Goal: Obtain resource: Obtain resource

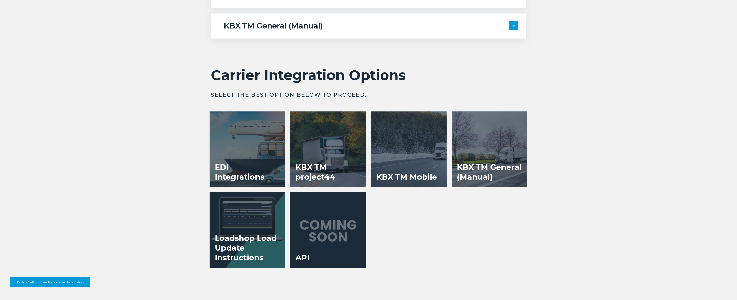
scroll to position [1095, 0]
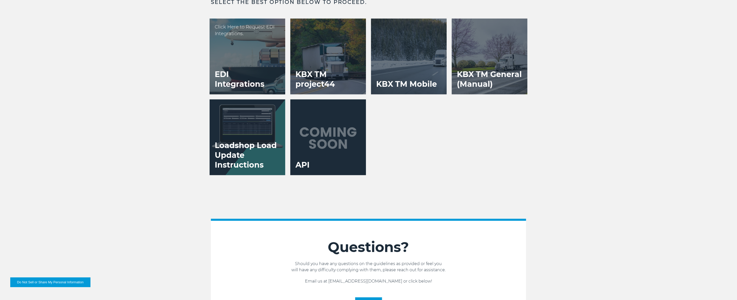
click at [241, 67] on h3 "EDI Integrations" at bounding box center [248, 79] width 76 height 30
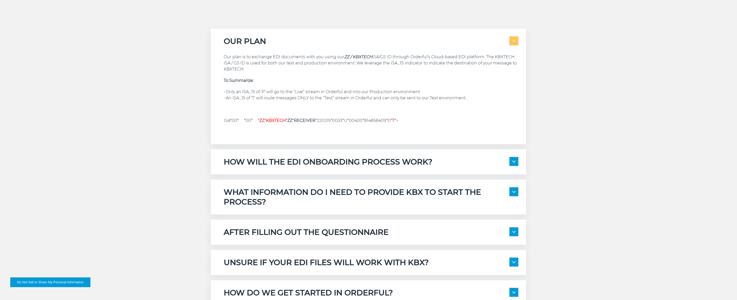
scroll to position [466, 0]
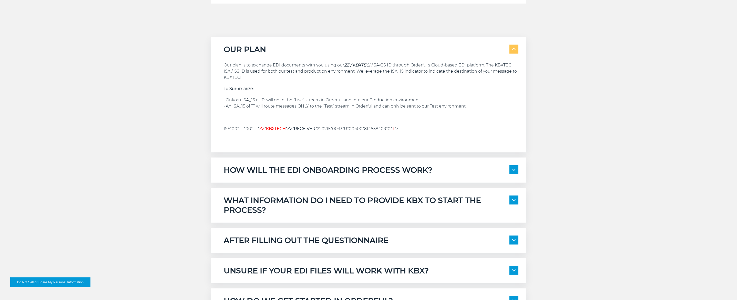
click at [513, 170] on img at bounding box center [513, 170] width 3 height 2
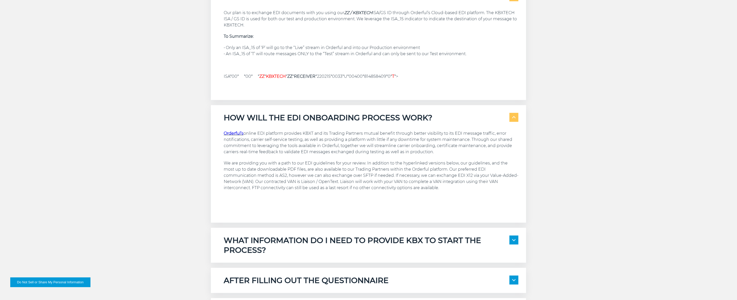
scroll to position [559, 0]
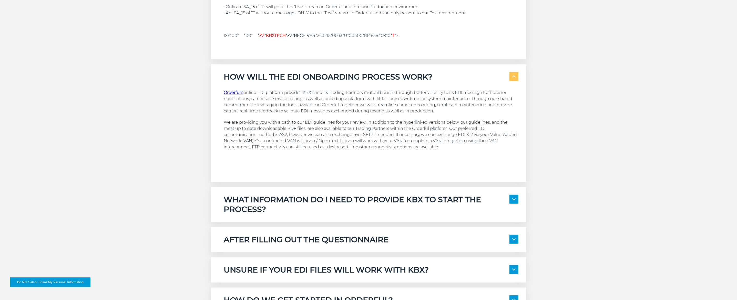
click at [516, 78] on span at bounding box center [514, 76] width 9 height 9
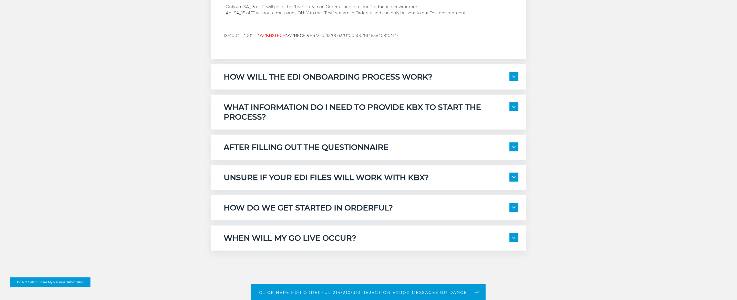
click at [514, 77] on span at bounding box center [514, 76] width 9 height 9
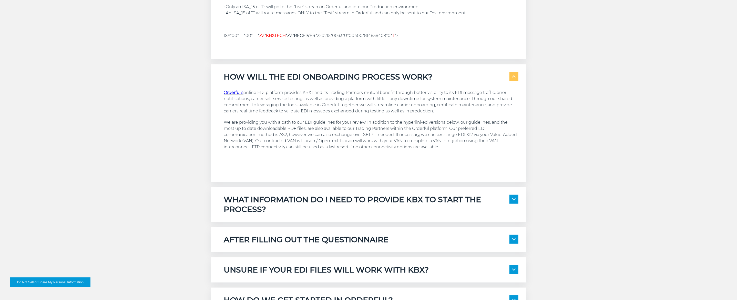
click at [417, 149] on p "We are providing you with a path to our EDI guidelines for your review. In addi…" at bounding box center [371, 134] width 295 height 31
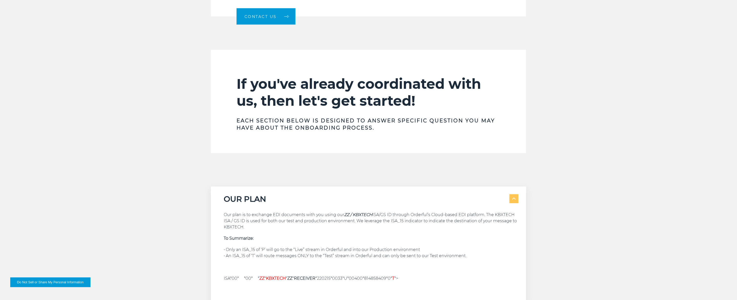
scroll to position [419, 0]
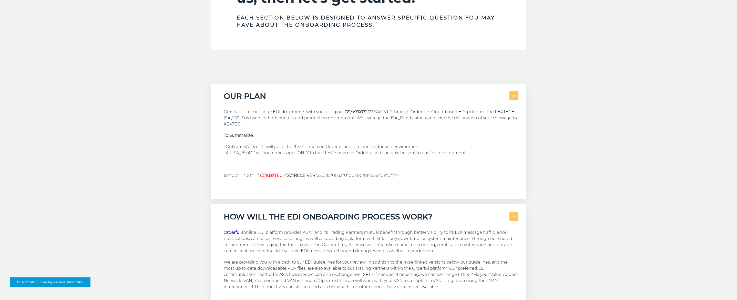
click at [514, 215] on span at bounding box center [514, 216] width 9 height 9
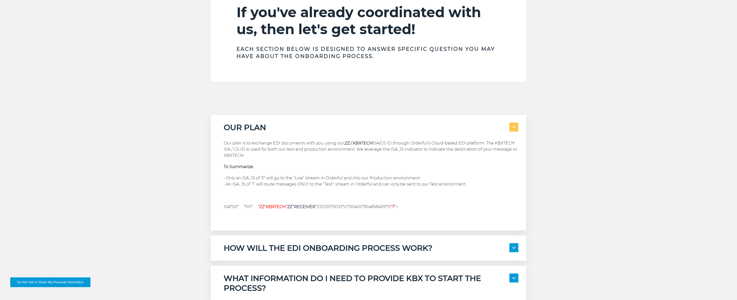
scroll to position [513, 0]
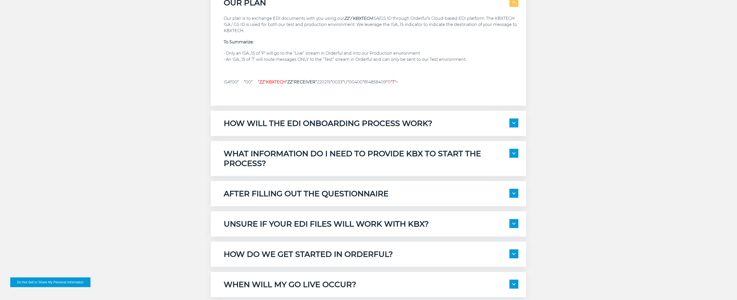
click at [512, 125] on span at bounding box center [514, 122] width 9 height 9
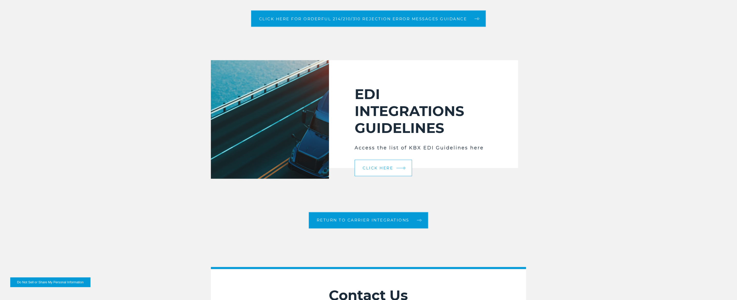
scroll to position [932, 0]
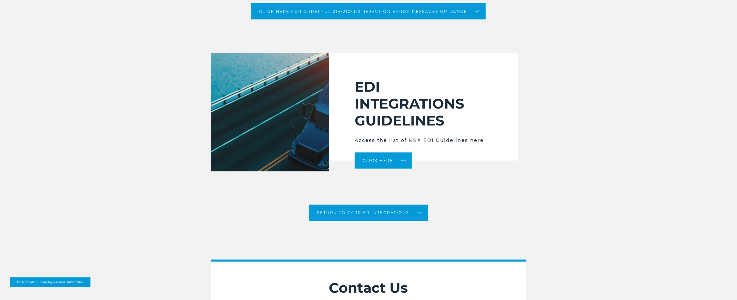
click at [450, 166] on div "EDI INTEGRATIONS GUIDELINES Access the list of KBX EDI Guidelines here Click He…" at bounding box center [423, 112] width 189 height 118
click at [397, 160] on link "Click Here" at bounding box center [383, 160] width 57 height 16
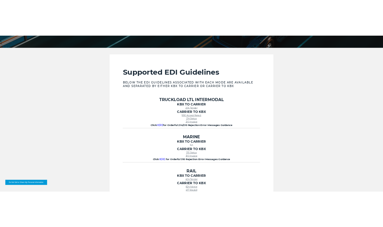
scroll to position [210, 0]
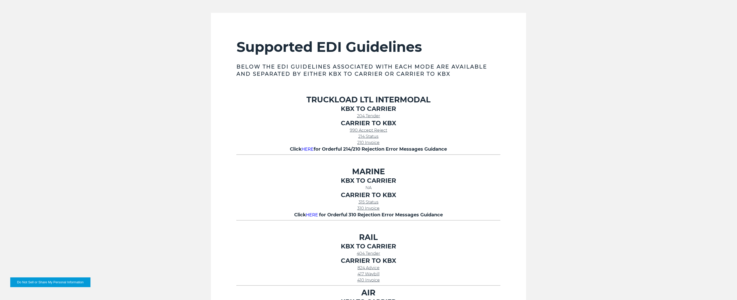
click at [578, 127] on div "Supported EDI Guidelines Below the EDI Guidelines associated with each mode are…" at bounding box center [368, 180] width 737 height 335
click at [371, 116] on span "204 Tender" at bounding box center [368, 115] width 23 height 5
click at [381, 130] on link "990 Accept Reject" at bounding box center [368, 130] width 37 height 5
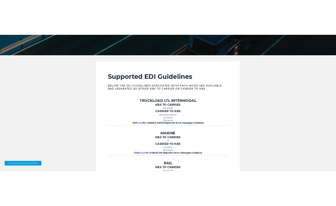
scroll to position [163, 0]
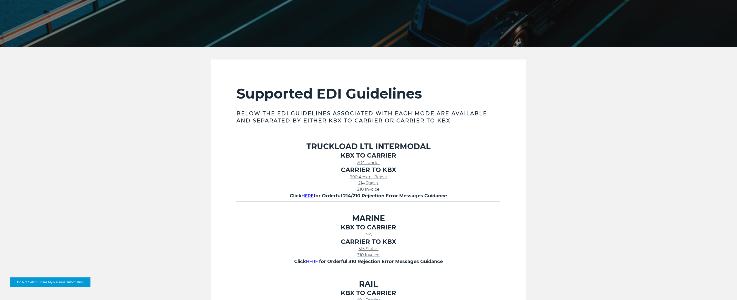
click at [629, 159] on div "Supported EDI Guidelines Below the EDI Guidelines associated with each mode are…" at bounding box center [368, 226] width 737 height 335
